Goal: Task Accomplishment & Management: Manage account settings

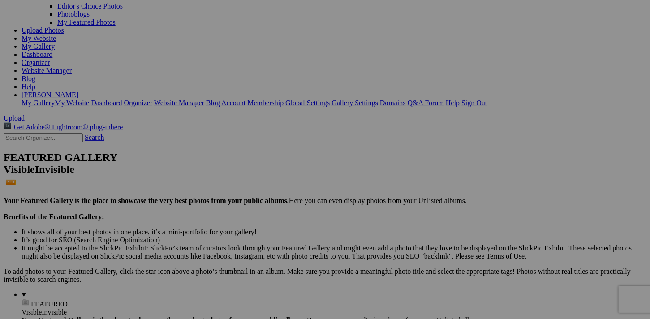
scroll to position [90, 0]
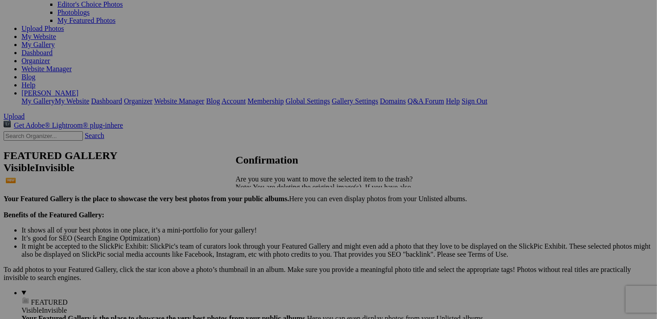
click at [266, 219] on span "Yes" at bounding box center [260, 219] width 10 height 8
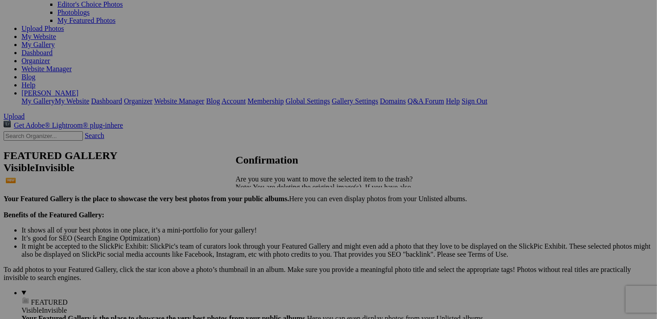
click at [266, 216] on span "Yes" at bounding box center [260, 219] width 10 height 8
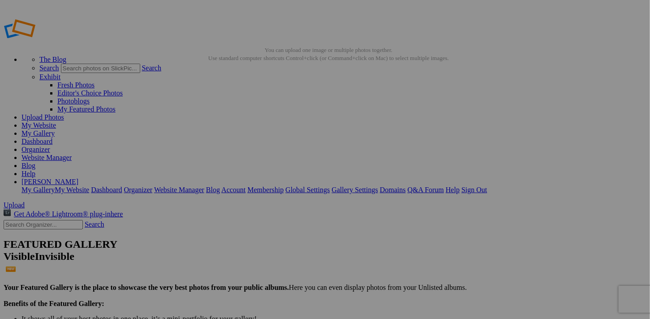
scroll to position [0, 0]
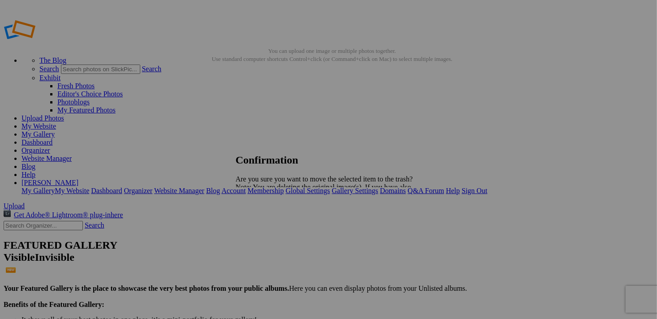
click at [266, 220] on span "Yes" at bounding box center [260, 219] width 10 height 8
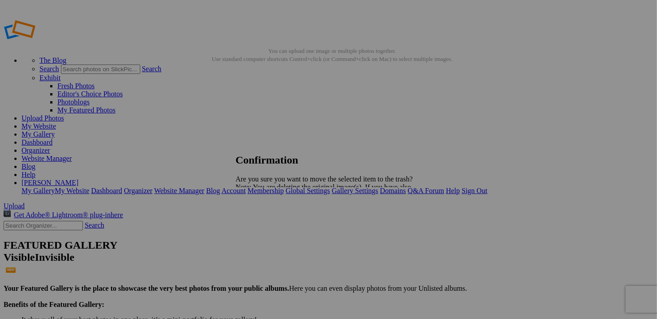
click at [266, 217] on span "Yes" at bounding box center [260, 219] width 10 height 8
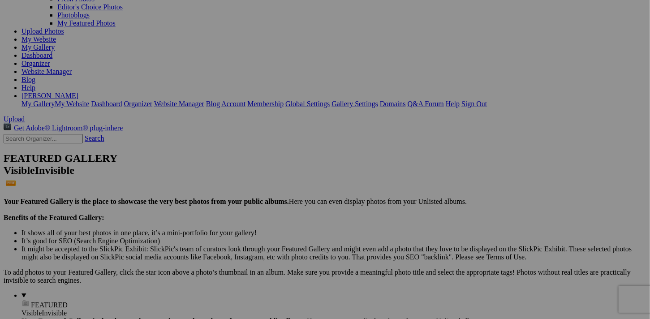
scroll to position [90, 0]
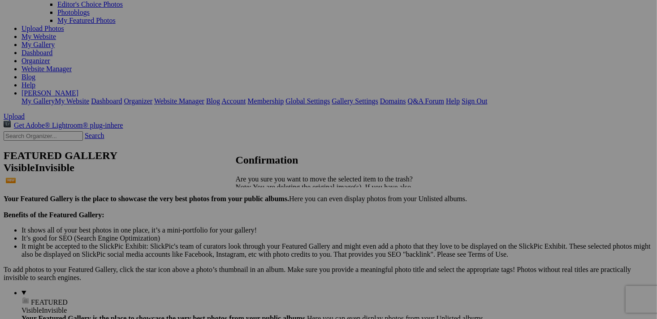
click at [266, 216] on link "Yes" at bounding box center [260, 219] width 10 height 8
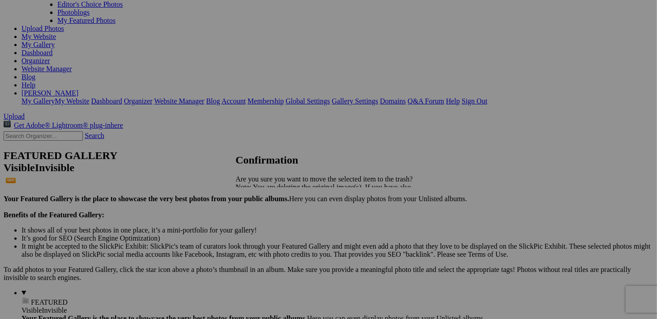
click at [266, 218] on link "Yes" at bounding box center [260, 219] width 10 height 8
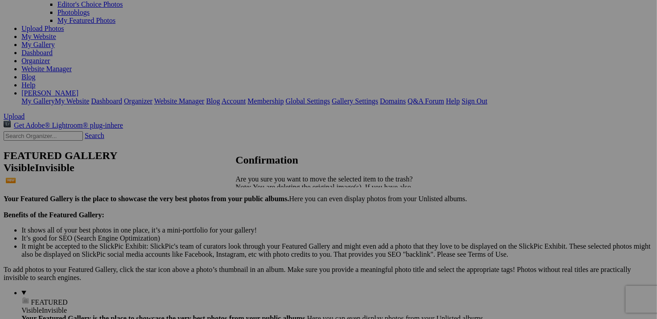
click at [266, 217] on span "Yes" at bounding box center [260, 219] width 10 height 8
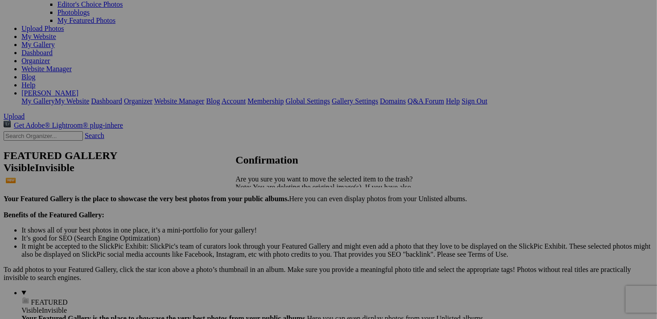
click at [266, 217] on link "Yes" at bounding box center [260, 219] width 10 height 8
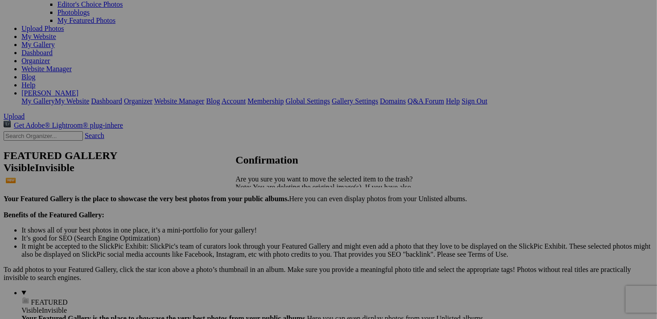
click at [266, 221] on span "Yes" at bounding box center [260, 219] width 10 height 8
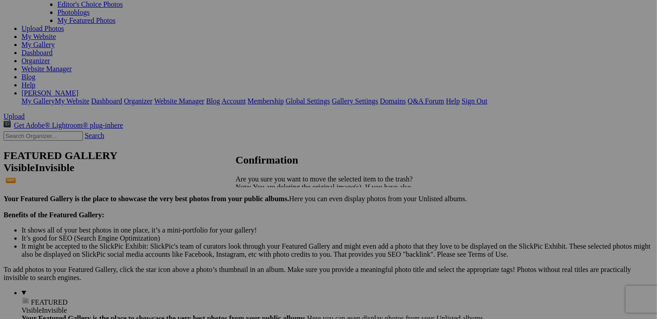
click at [266, 219] on span "Yes" at bounding box center [260, 219] width 10 height 8
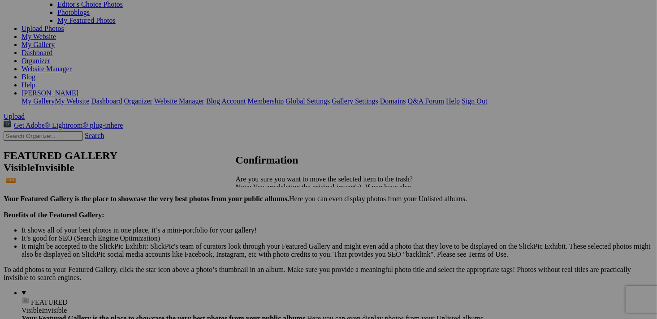
click at [266, 220] on link "Yes" at bounding box center [260, 219] width 10 height 8
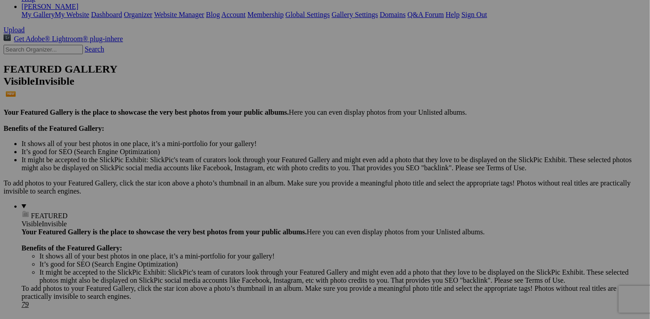
scroll to position [179, 0]
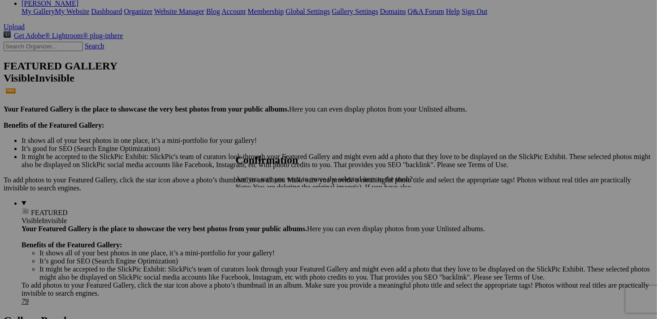
click at [266, 218] on span "Yes" at bounding box center [260, 219] width 10 height 8
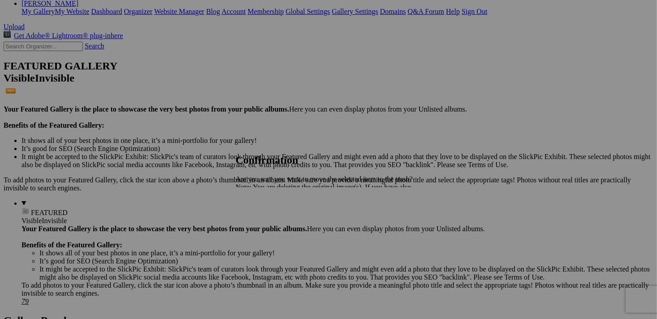
click at [266, 220] on span "Yes" at bounding box center [260, 219] width 10 height 8
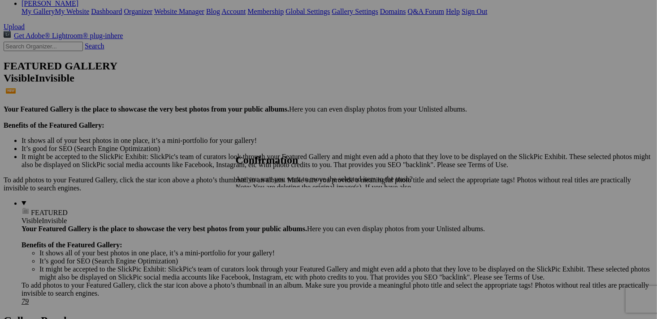
click at [266, 217] on link "Yes" at bounding box center [260, 219] width 10 height 8
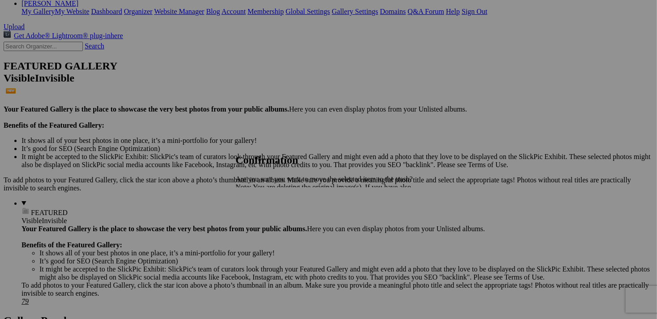
click at [266, 219] on span "Yes" at bounding box center [260, 219] width 10 height 8
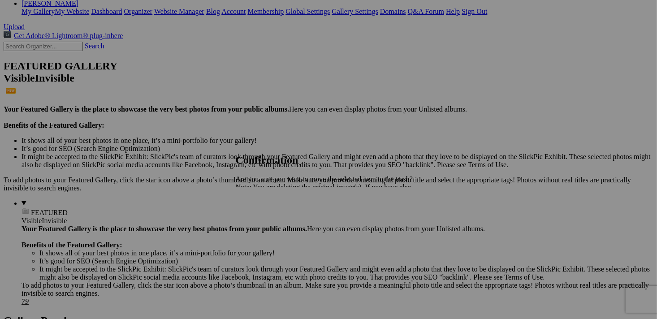
click at [266, 216] on span "Yes" at bounding box center [260, 219] width 10 height 8
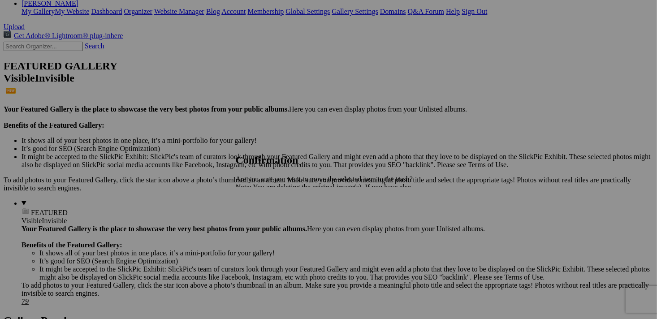
click at [266, 216] on link "Yes" at bounding box center [260, 219] width 10 height 8
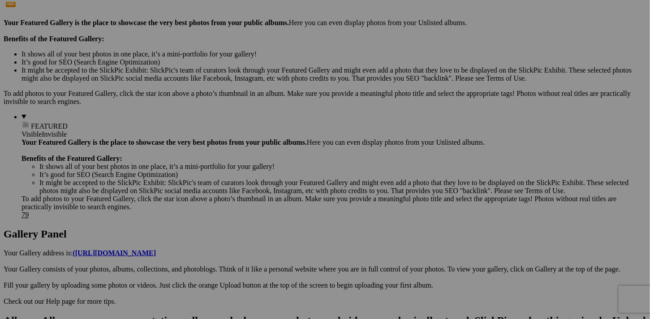
scroll to position [269, 0]
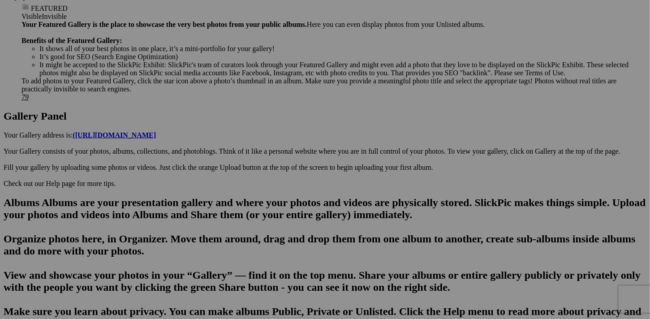
scroll to position [386, 0]
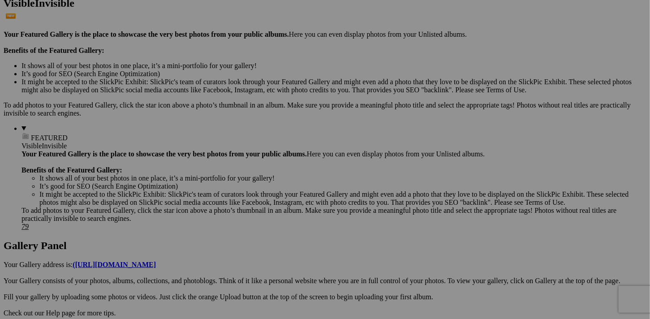
scroll to position [251, 0]
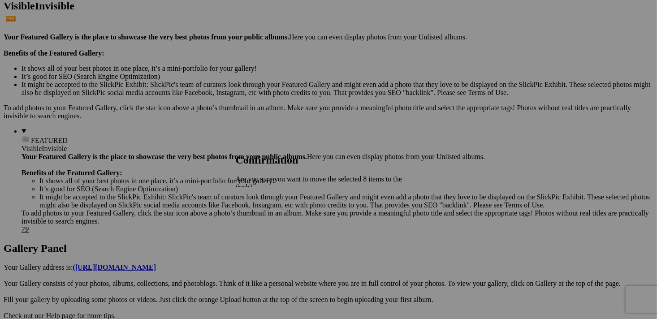
click at [266, 223] on link "Yes" at bounding box center [260, 227] width 10 height 8
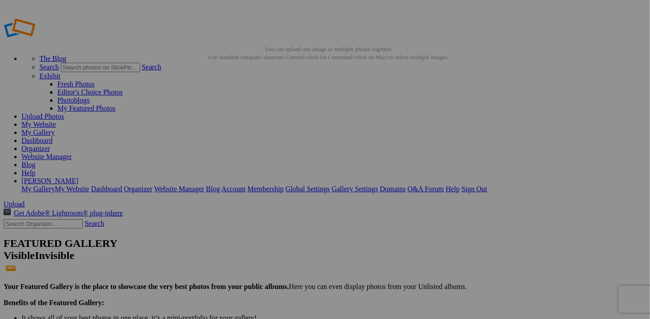
scroll to position [0, 0]
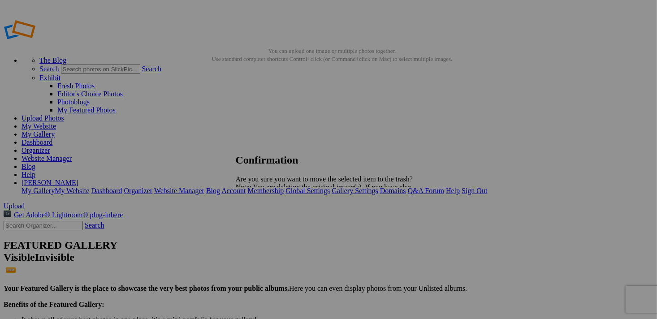
click at [266, 219] on span "Yes" at bounding box center [260, 219] width 10 height 8
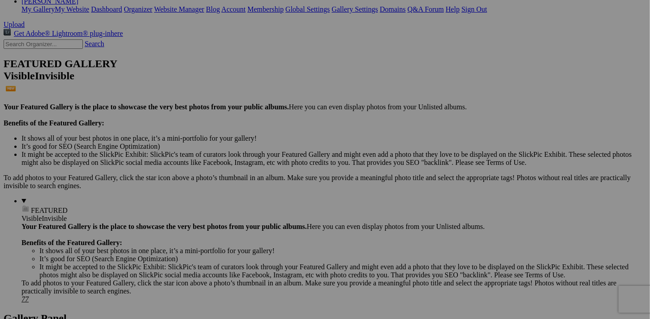
scroll to position [224, 0]
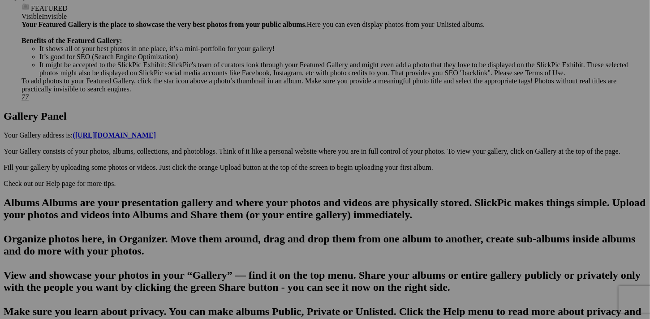
scroll to position [403, 0]
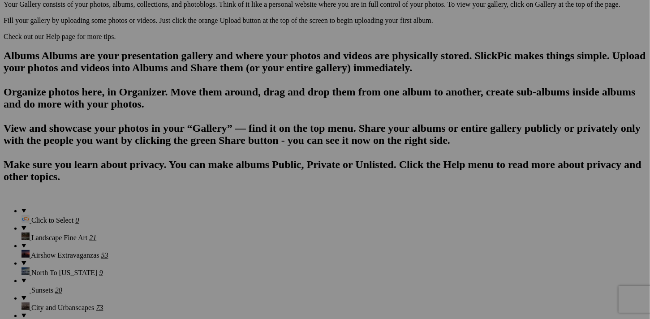
scroll to position [538, 0]
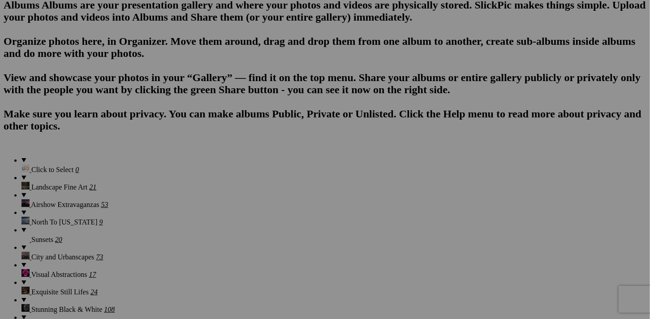
scroll to position [583, 0]
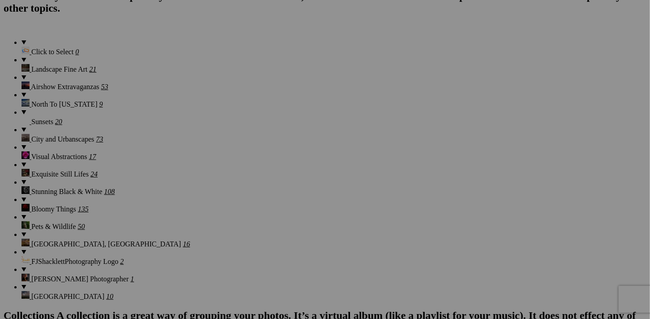
scroll to position [717, 0]
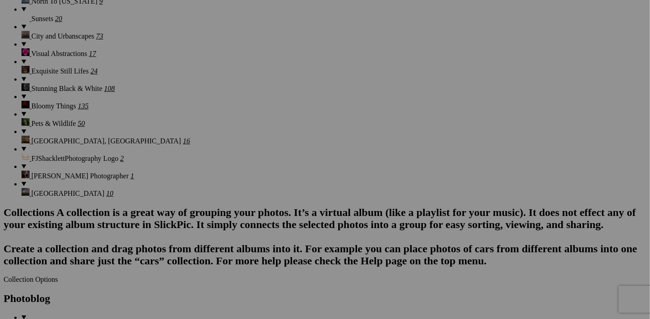
scroll to position [807, 0]
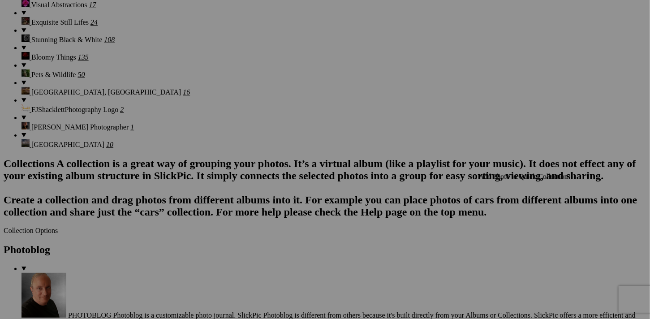
scroll to position [851, 0]
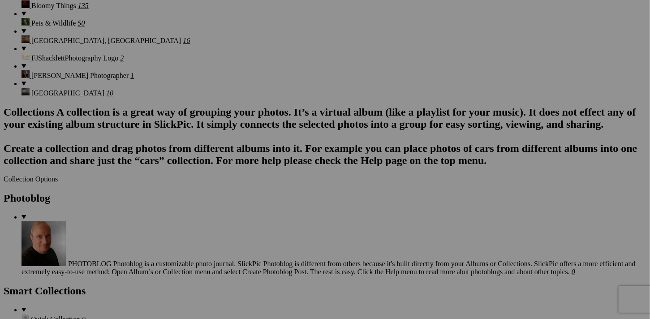
scroll to position [941, 0]
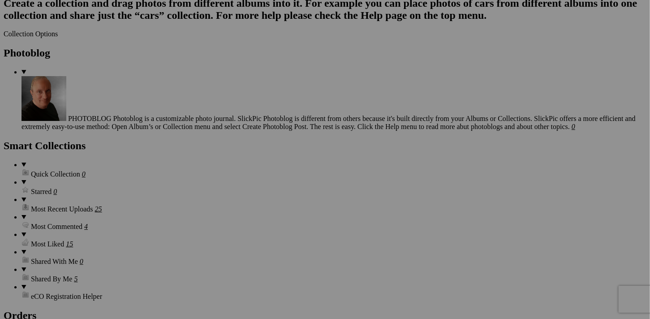
scroll to position [1075, 0]
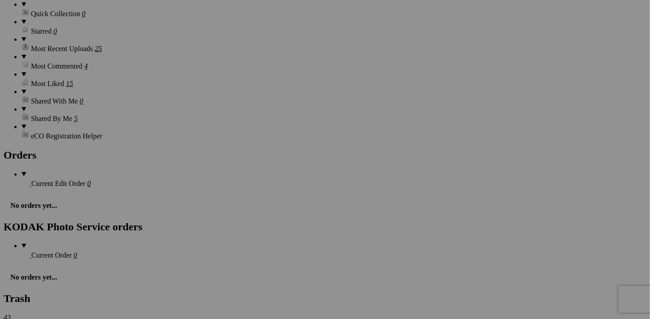
scroll to position [1210, 0]
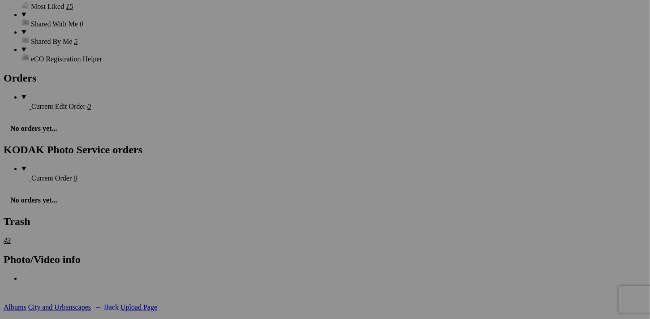
scroll to position [1296, 0]
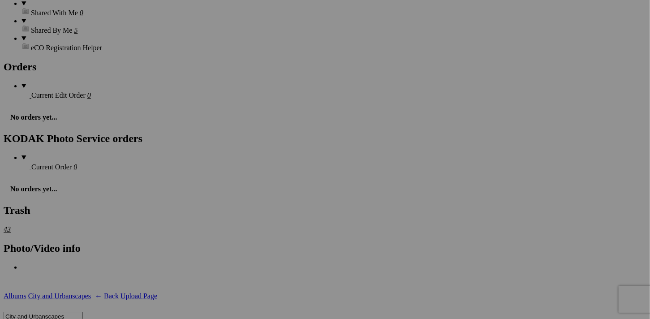
click at [266, 223] on span "Yes" at bounding box center [260, 227] width 10 height 8
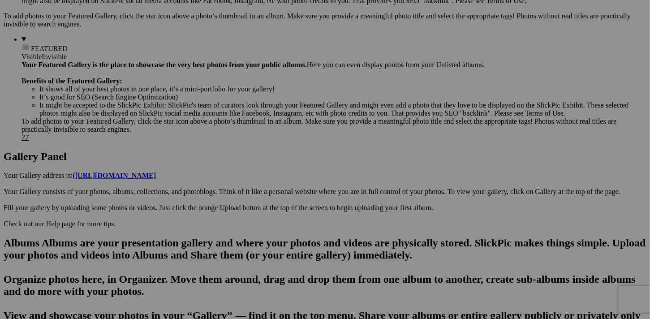
scroll to position [341, 0]
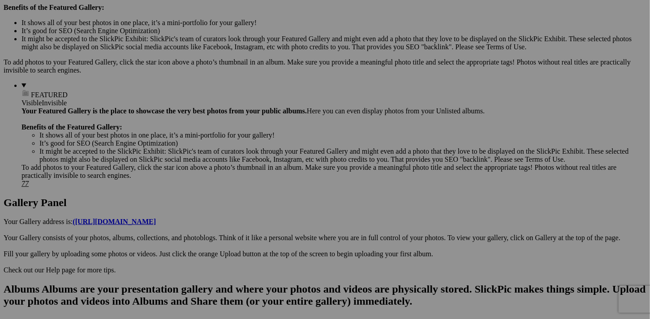
scroll to position [296, 0]
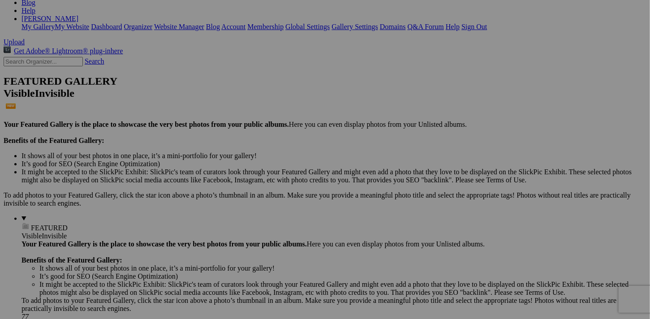
scroll to position [162, 0]
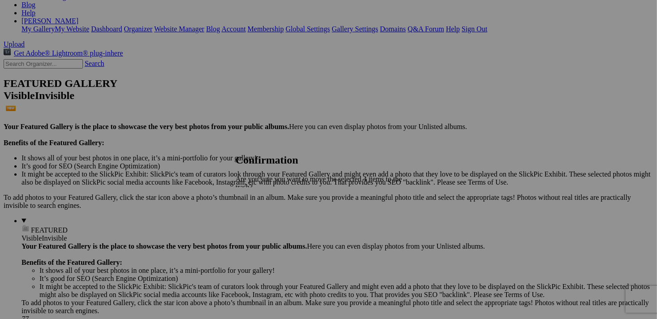
click at [266, 223] on link "Yes" at bounding box center [260, 227] width 10 height 8
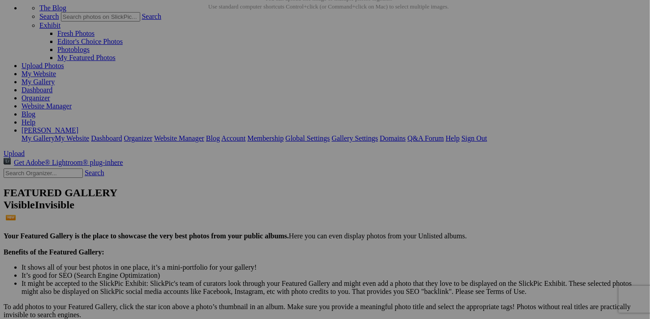
scroll to position [27, 0]
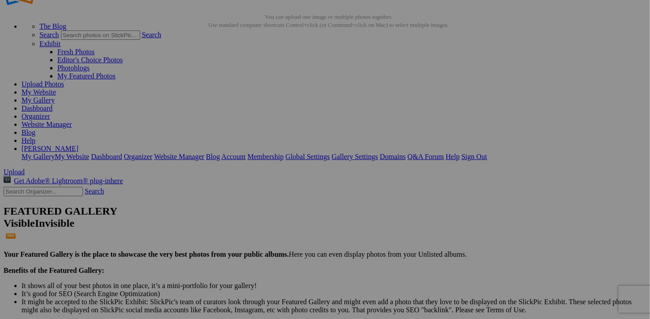
scroll to position [0, 0]
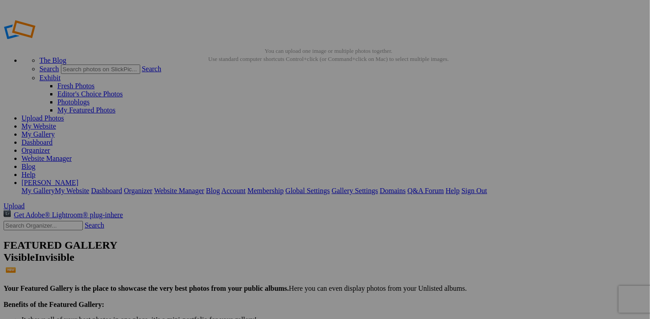
click at [266, 223] on span "Yes" at bounding box center [260, 227] width 10 height 8
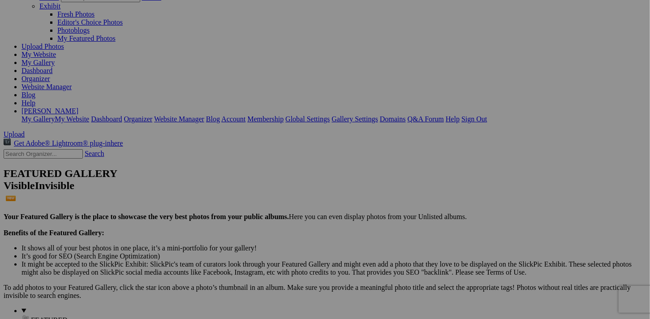
scroll to position [24, 0]
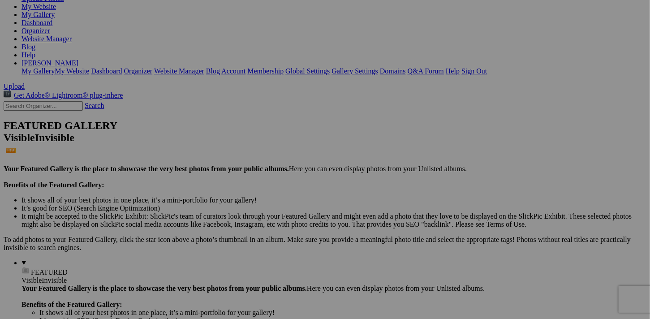
scroll to position [134, 0]
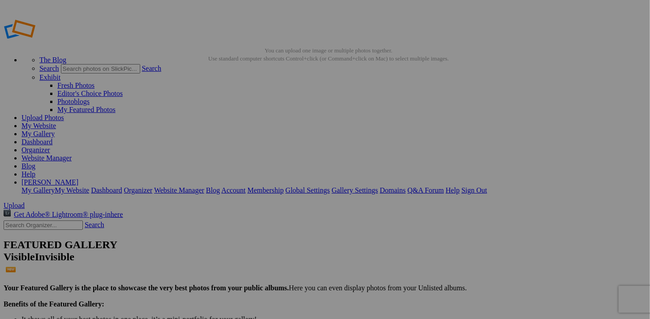
scroll to position [0, 0]
click at [266, 223] on link "Yes" at bounding box center [260, 227] width 10 height 8
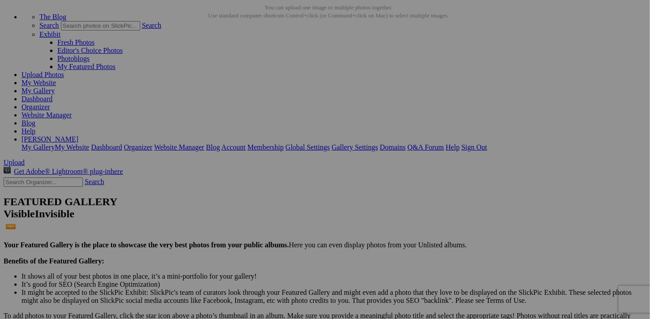
scroll to position [45, 0]
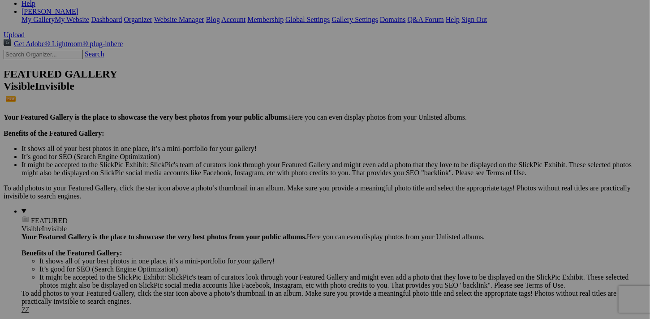
scroll to position [179, 0]
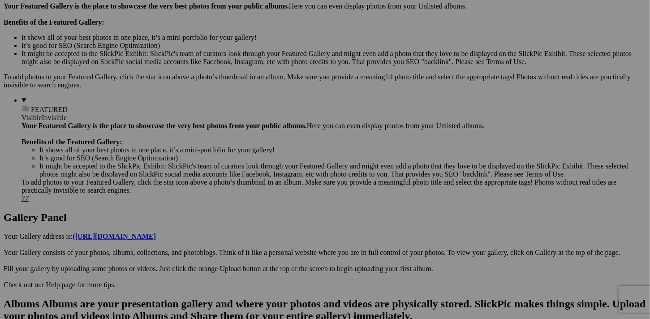
scroll to position [314, 0]
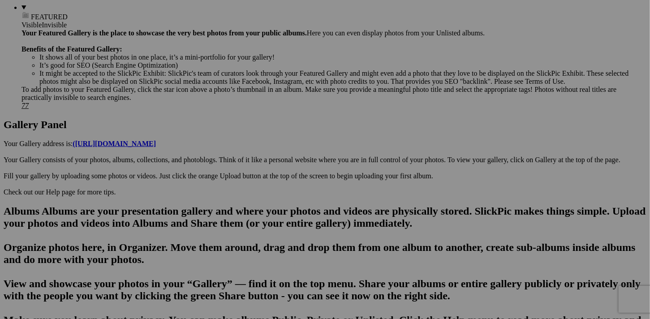
scroll to position [403, 0]
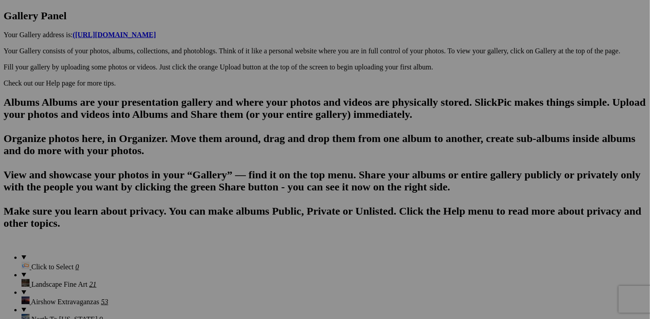
scroll to position [493, 0]
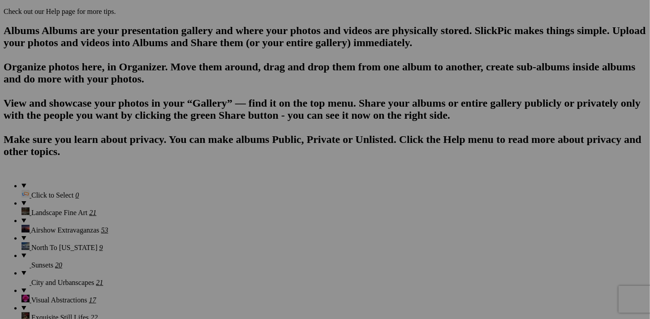
scroll to position [627, 0]
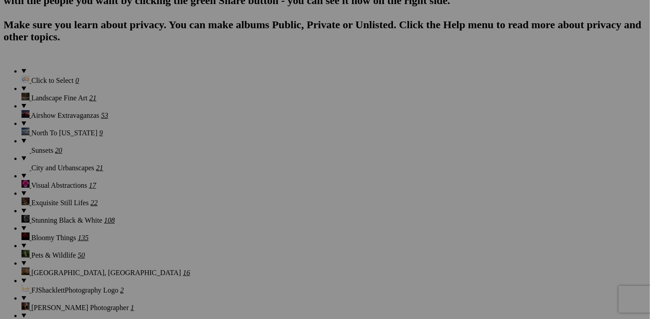
scroll to position [672, 0]
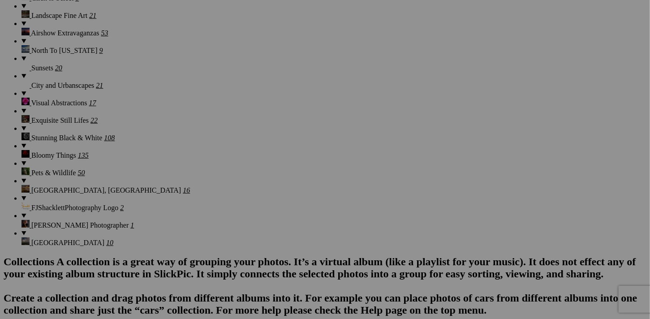
scroll to position [762, 0]
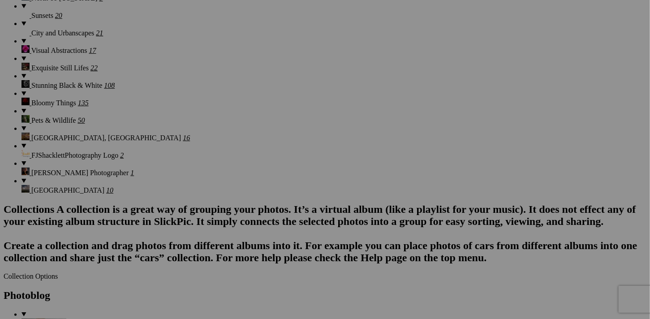
scroll to position [807, 0]
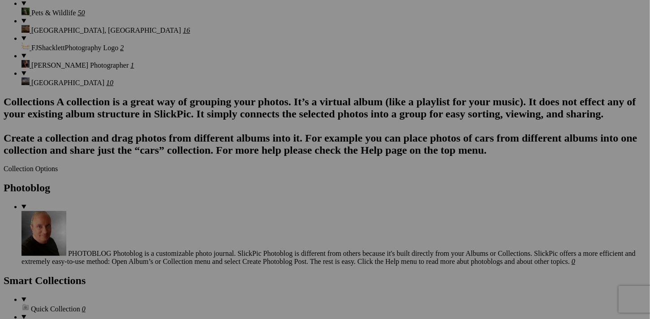
scroll to position [941, 0]
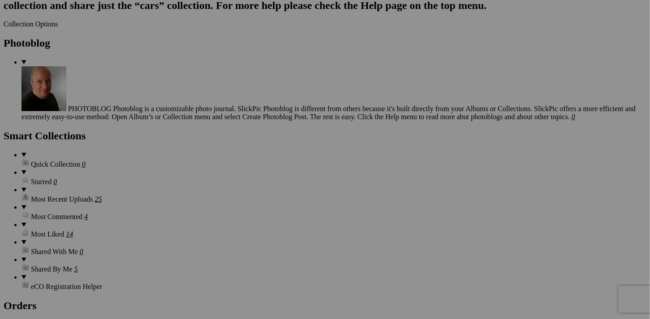
scroll to position [1075, 0]
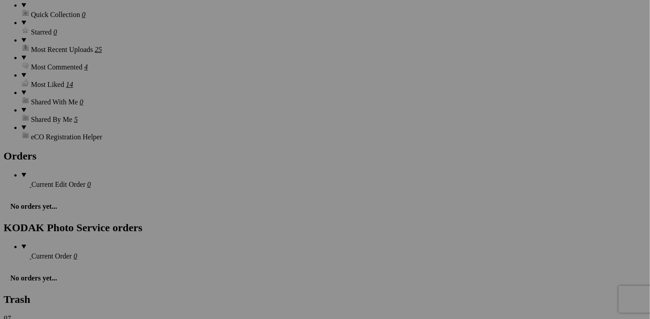
scroll to position [1210, 0]
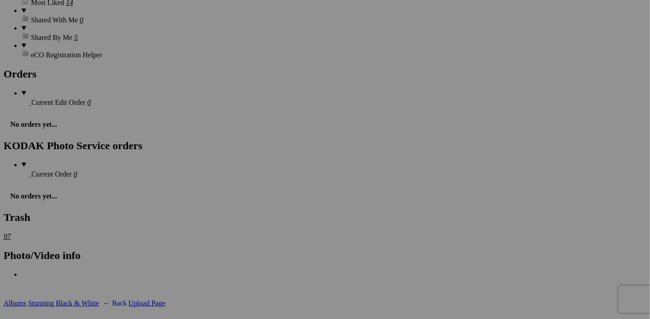
scroll to position [1300, 0]
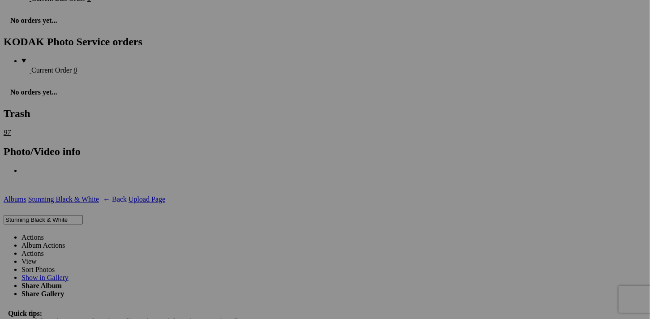
scroll to position [1434, 0]
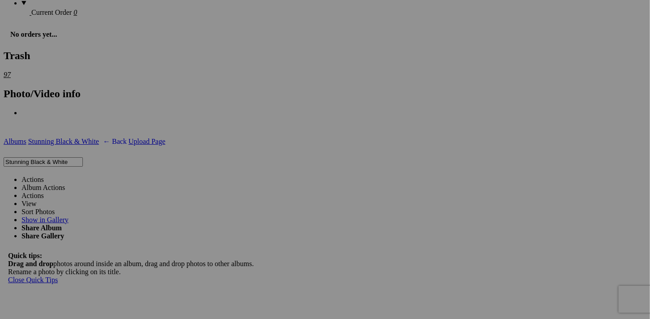
scroll to position [1524, 0]
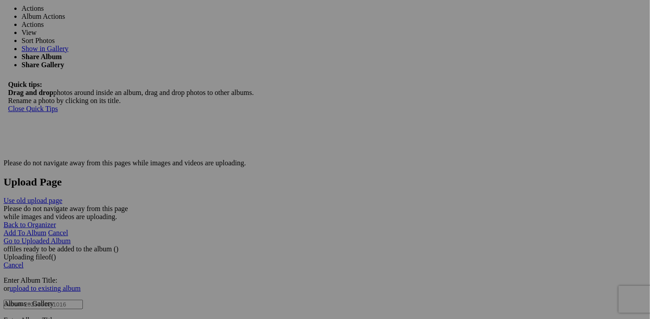
scroll to position [1658, 0]
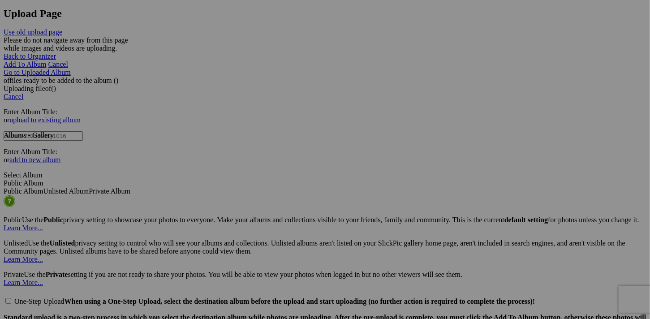
scroll to position [1792, 0]
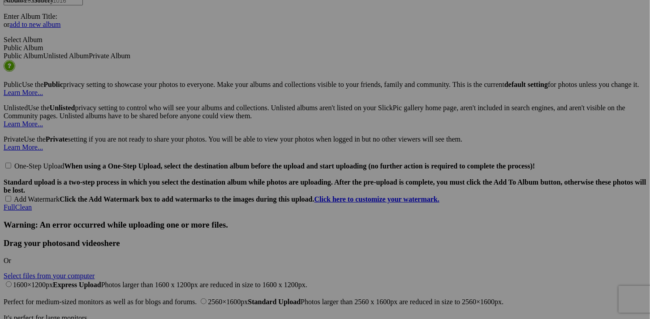
scroll to position [1927, 0]
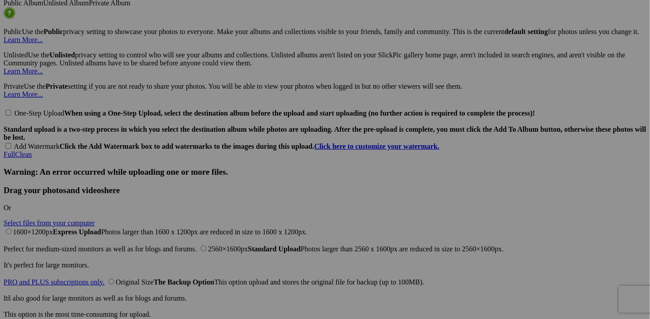
scroll to position [1979, 0]
click at [266, 223] on span "Yes" at bounding box center [260, 227] width 10 height 8
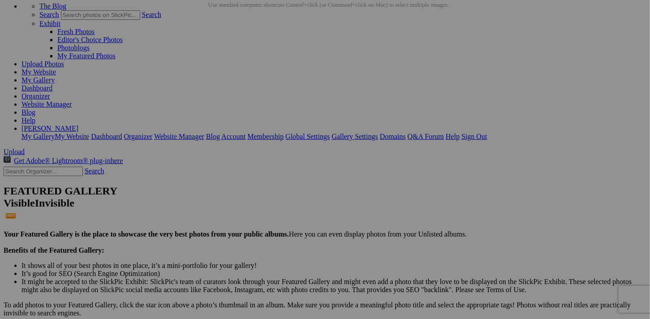
scroll to position [27, 0]
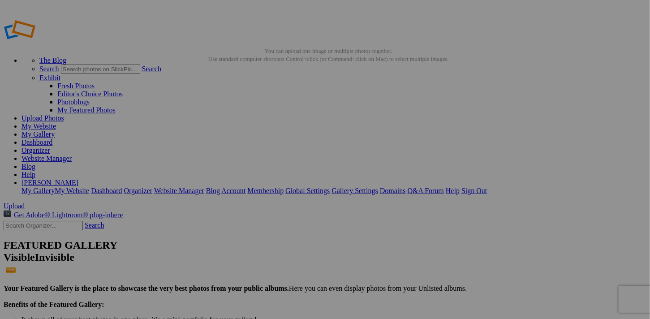
drag, startPoint x: 380, startPoint y: 99, endPoint x: 391, endPoint y: 98, distance: 10.8
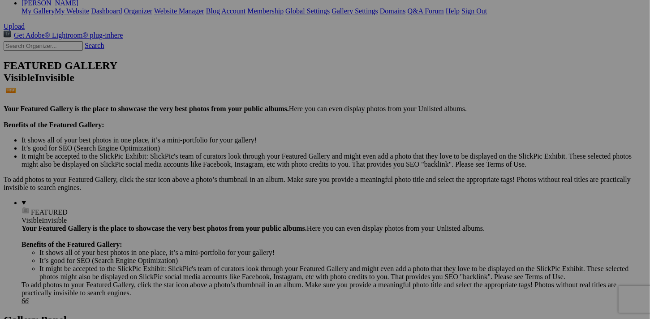
scroll to position [224, 0]
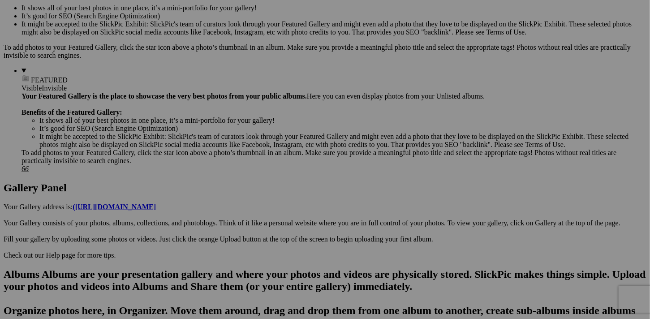
scroll to position [314, 0]
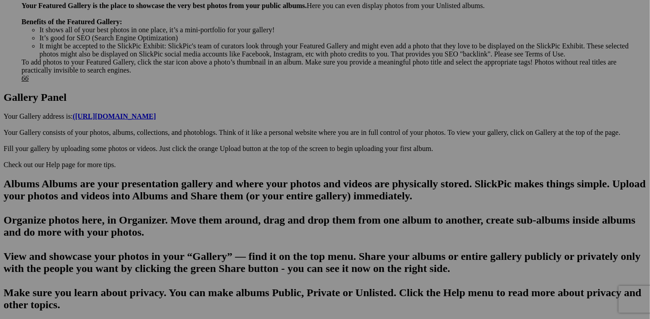
scroll to position [403, 0]
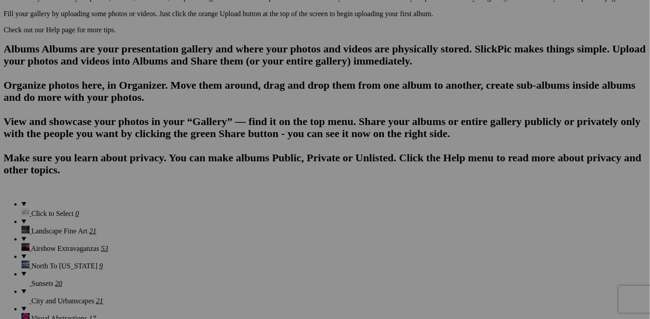
scroll to position [538, 0]
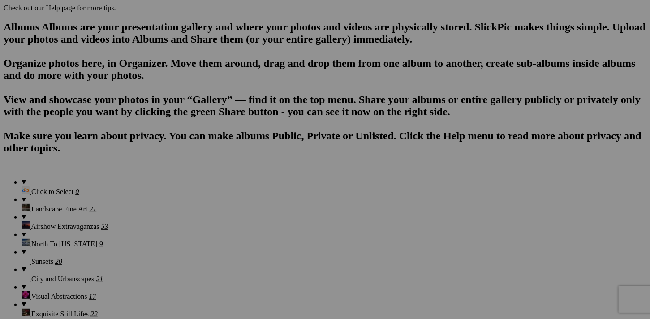
scroll to position [672, 0]
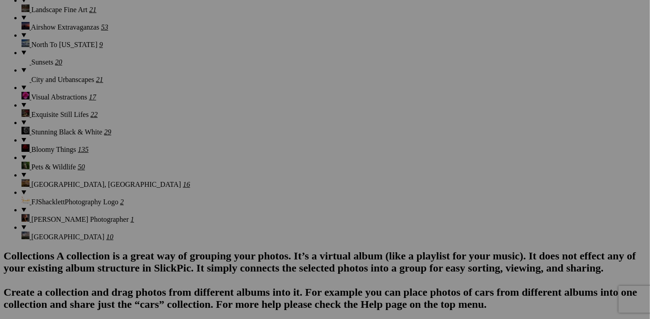
scroll to position [762, 0]
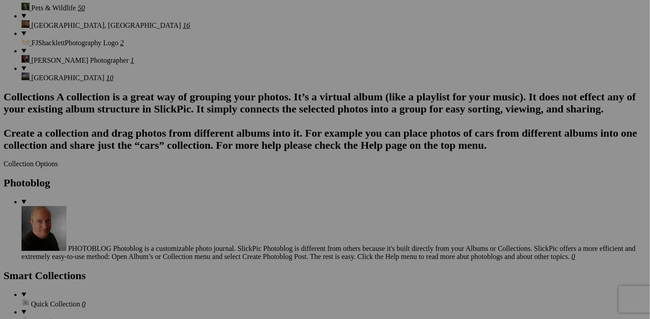
scroll to position [941, 0]
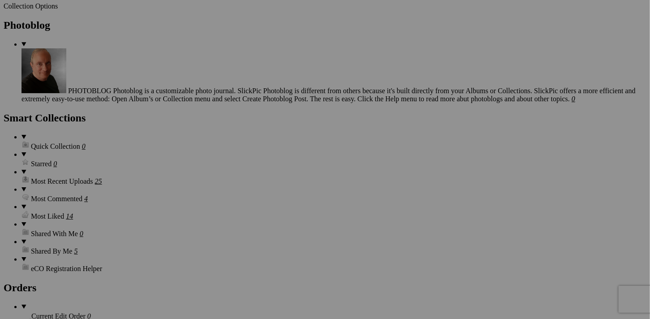
scroll to position [1120, 0]
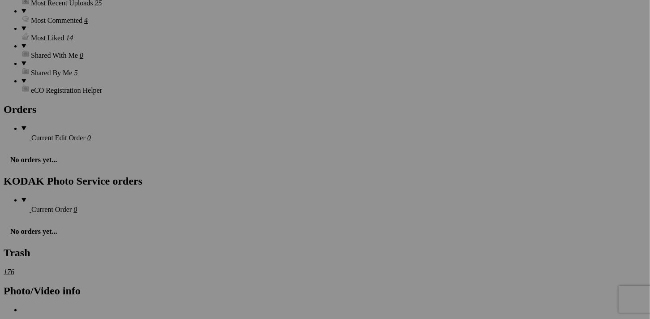
scroll to position [1255, 0]
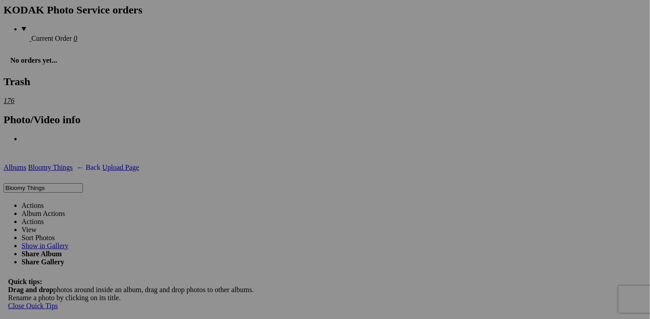
scroll to position [1434, 0]
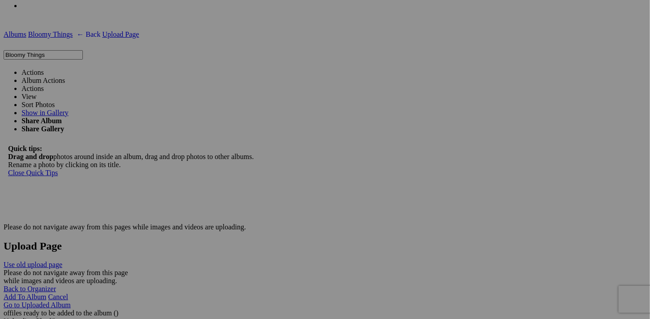
scroll to position [1568, 0]
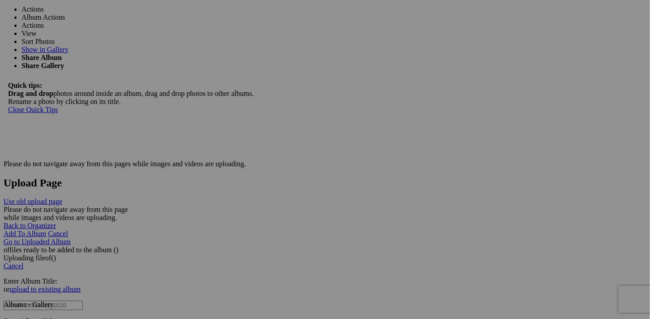
scroll to position [1658, 0]
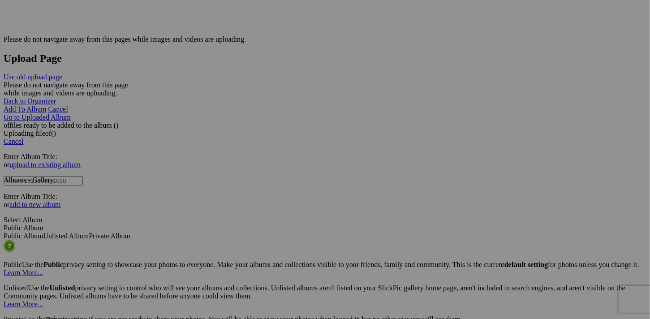
scroll to position [1748, 0]
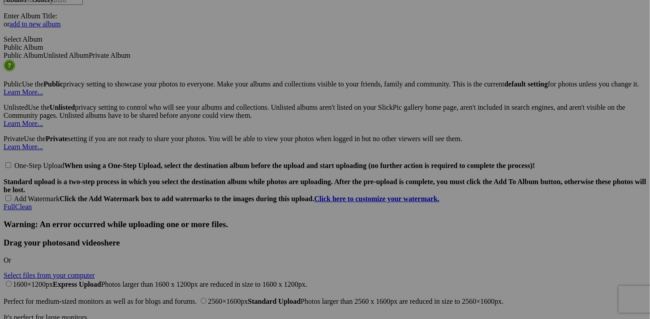
scroll to position [1927, 0]
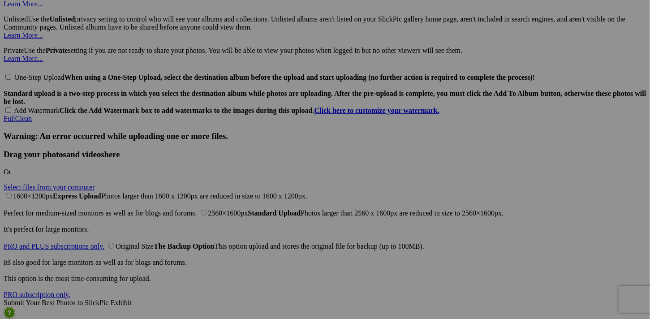
scroll to position [2017, 0]
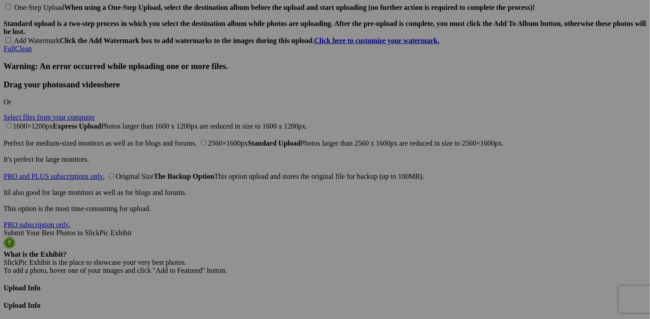
scroll to position [2106, 0]
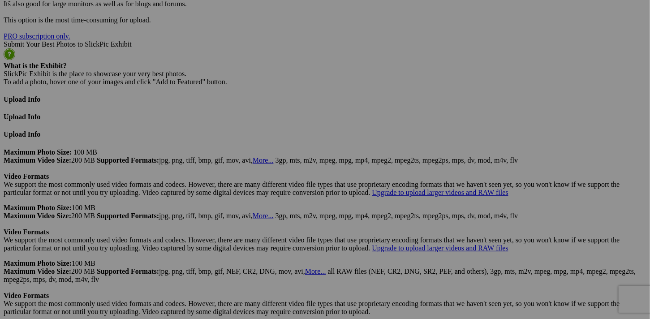
scroll to position [2285, 0]
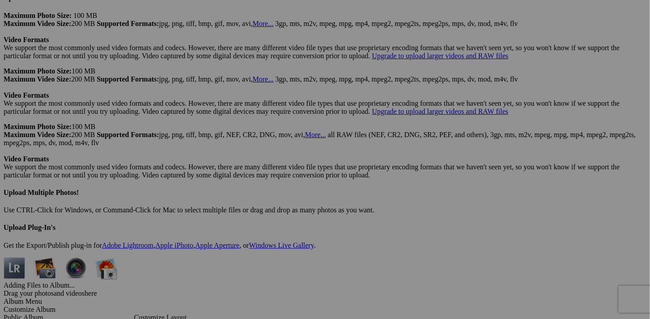
scroll to position [2420, 0]
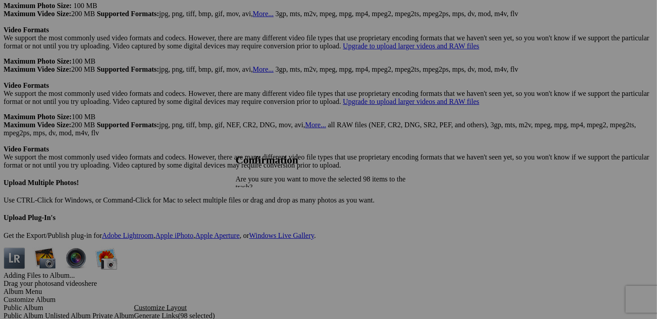
click at [266, 223] on link "Yes" at bounding box center [260, 227] width 10 height 8
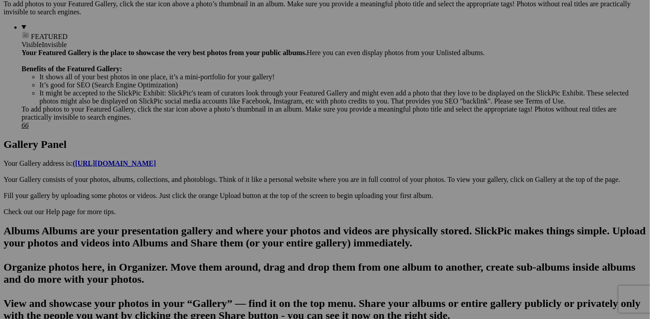
scroll to position [358, 0]
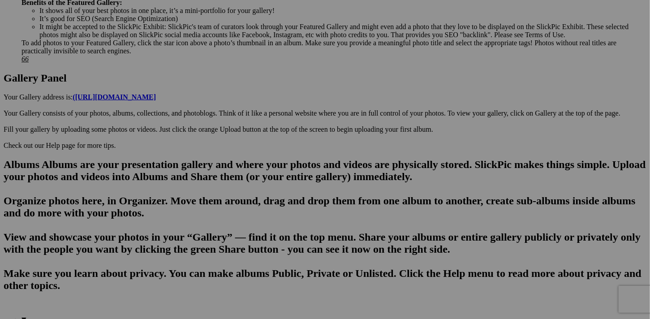
scroll to position [493, 0]
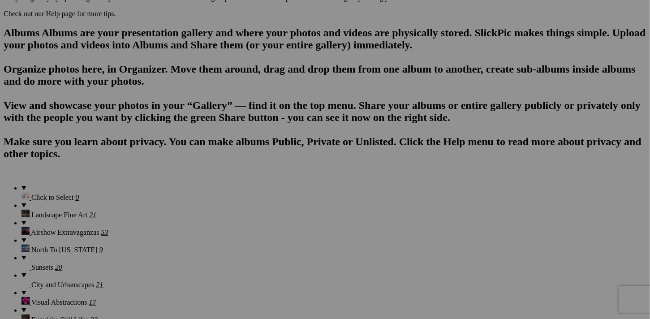
scroll to position [583, 0]
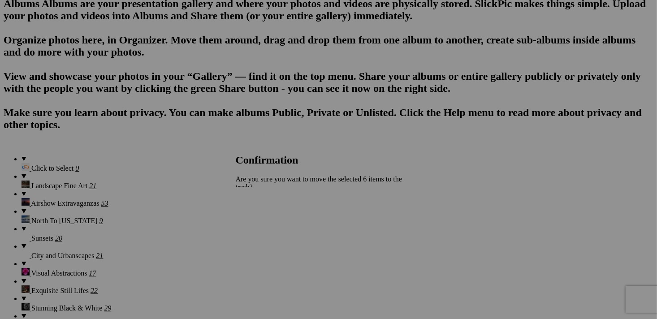
click at [266, 223] on span "Yes" at bounding box center [260, 227] width 10 height 8
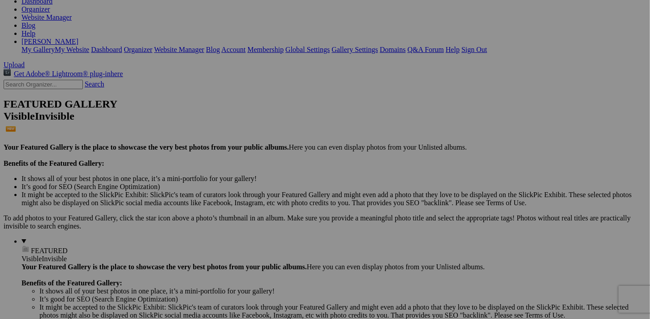
scroll to position [7, 0]
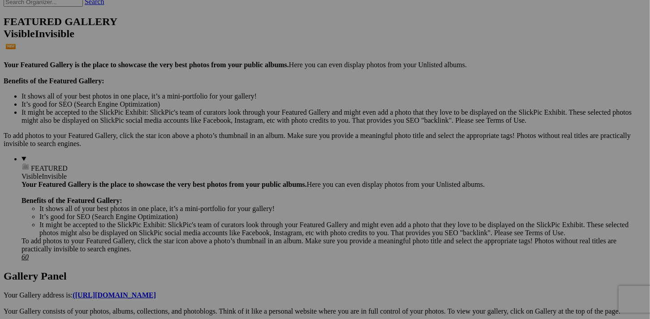
scroll to position [224, 0]
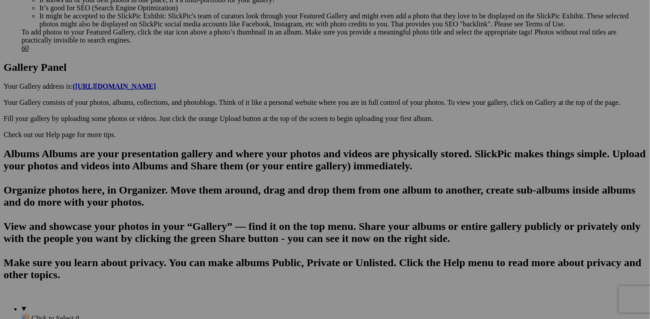
scroll to position [448, 0]
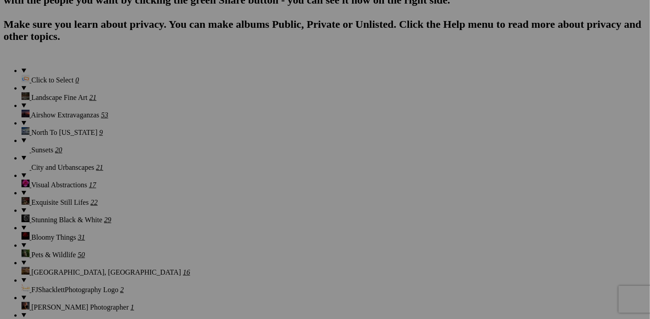
scroll to position [672, 0]
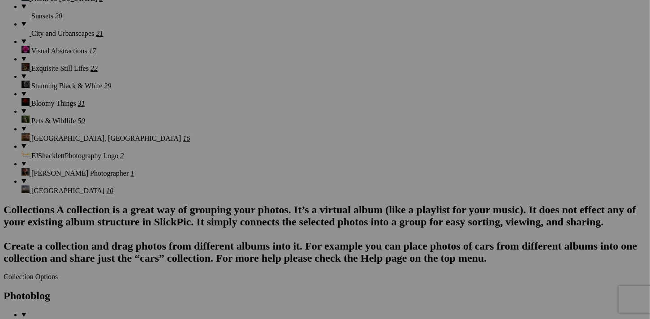
scroll to position [807, 0]
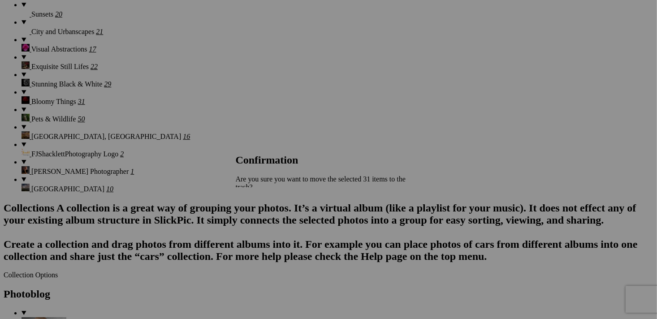
click at [266, 223] on span "Yes" at bounding box center [260, 227] width 10 height 8
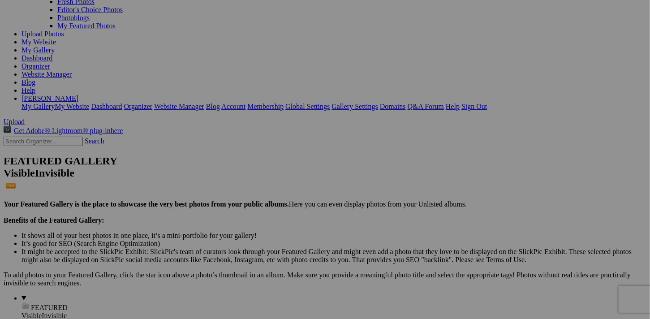
scroll to position [45, 0]
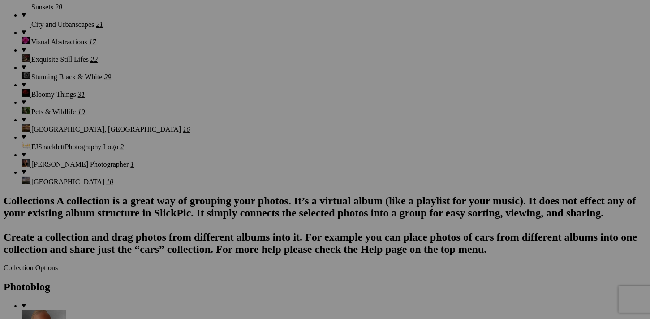
scroll to position [841, 0]
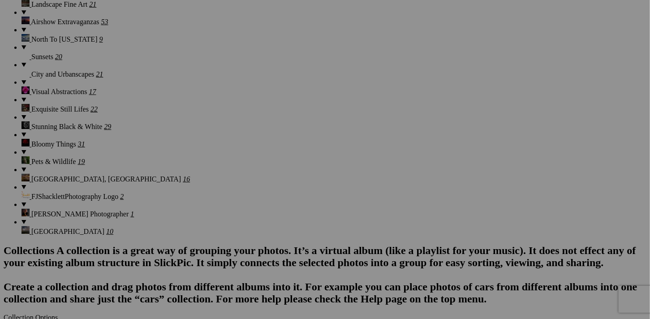
scroll to position [752, 0]
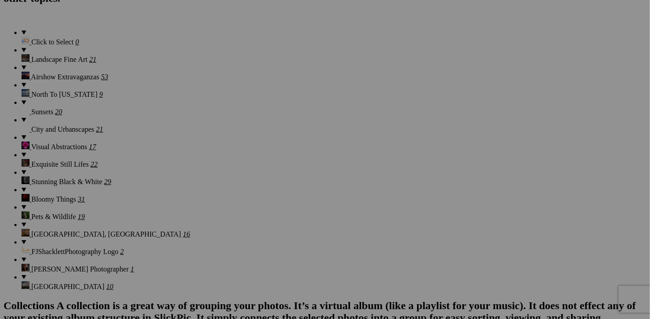
scroll to position [707, 0]
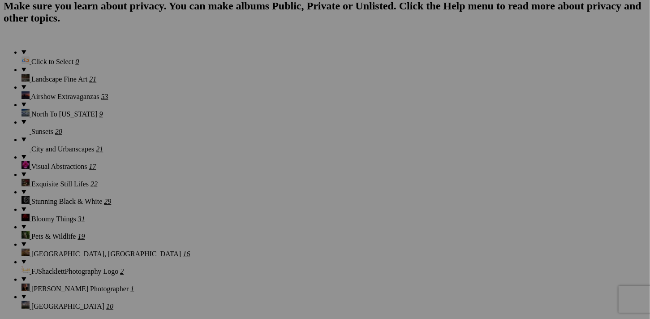
scroll to position [662, 0]
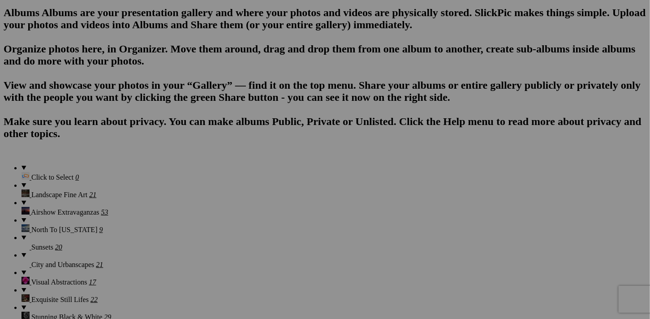
scroll to position [572, 0]
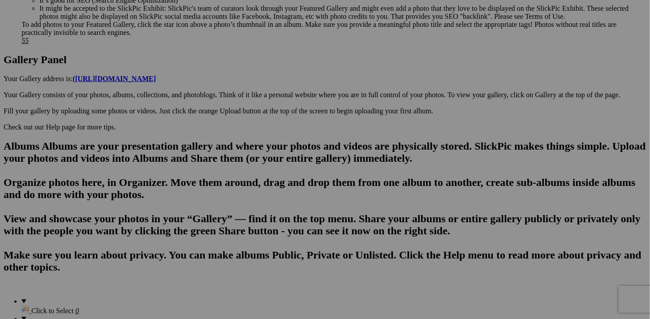
scroll to position [438, 0]
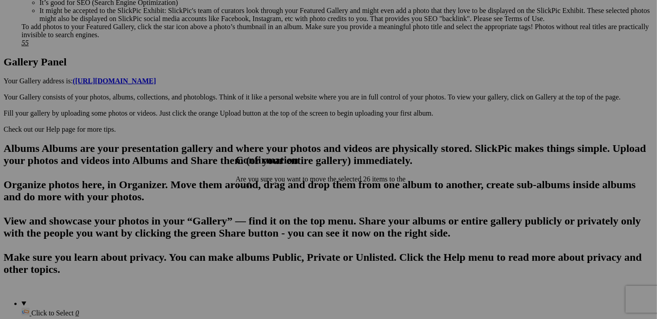
click at [266, 223] on span "Yes" at bounding box center [260, 227] width 10 height 8
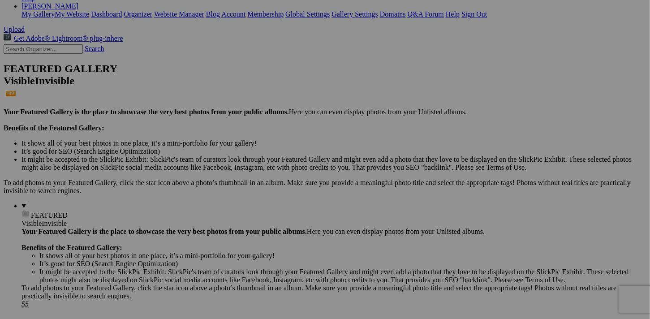
scroll to position [179, 0]
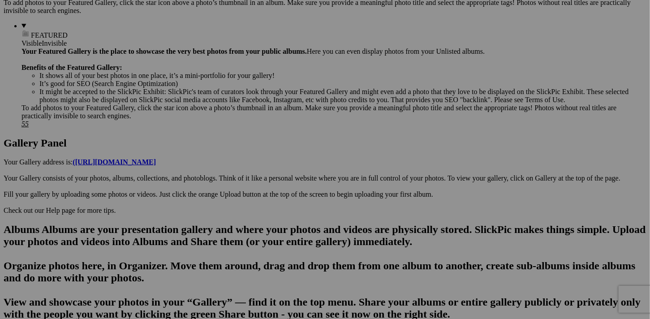
scroll to position [358, 0]
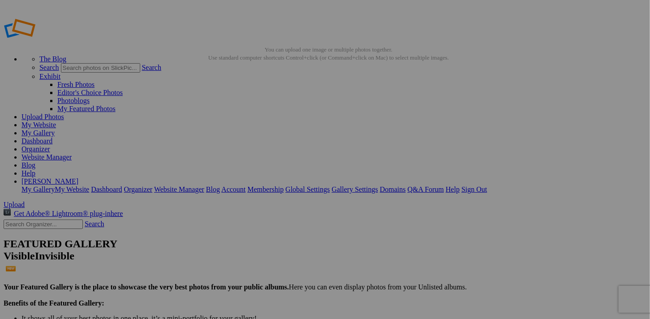
scroll to position [0, 0]
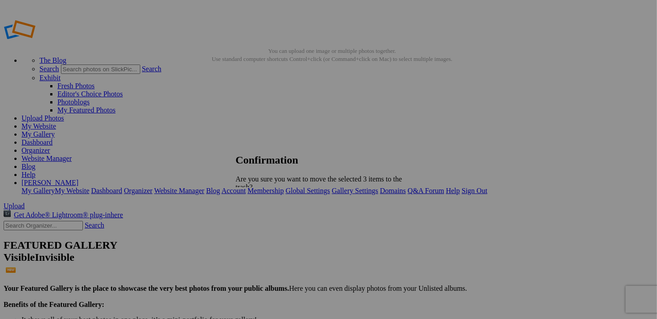
click at [266, 223] on span "Yes" at bounding box center [260, 227] width 10 height 8
click at [487, 187] on link "Sign Out" at bounding box center [475, 191] width 26 height 8
